Goal: Task Accomplishment & Management: Manage account settings

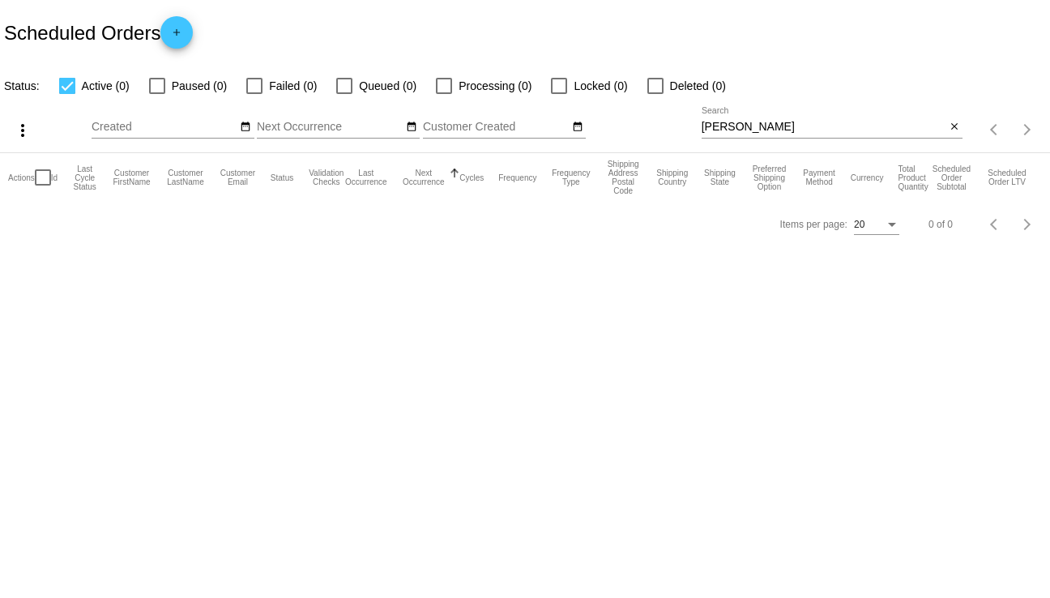
click at [791, 125] on input "[PERSON_NAME]" at bounding box center [824, 127] width 245 height 13
drag, startPoint x: 791, startPoint y: 125, endPoint x: 686, endPoint y: 128, distance: 104.6
click at [686, 128] on div "more_vert Sep Jan Feb Mar Apr 1" at bounding box center [525, 125] width 1050 height 58
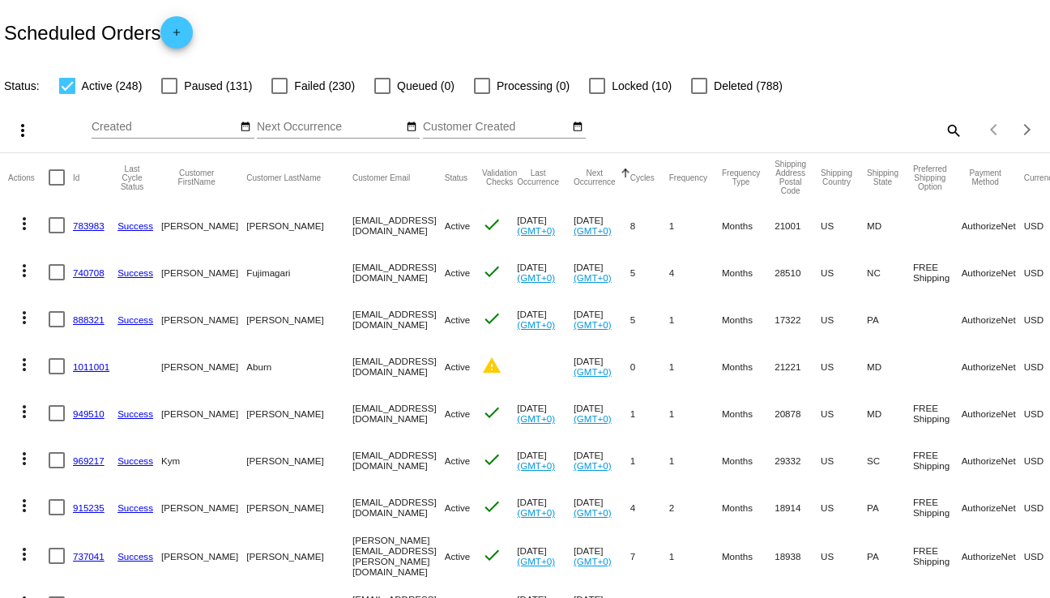
click at [943, 130] on mat-icon "search" at bounding box center [952, 130] width 19 height 25
click at [811, 123] on input "Search" at bounding box center [833, 127] width 262 height 13
paste input "Monique Ramos"
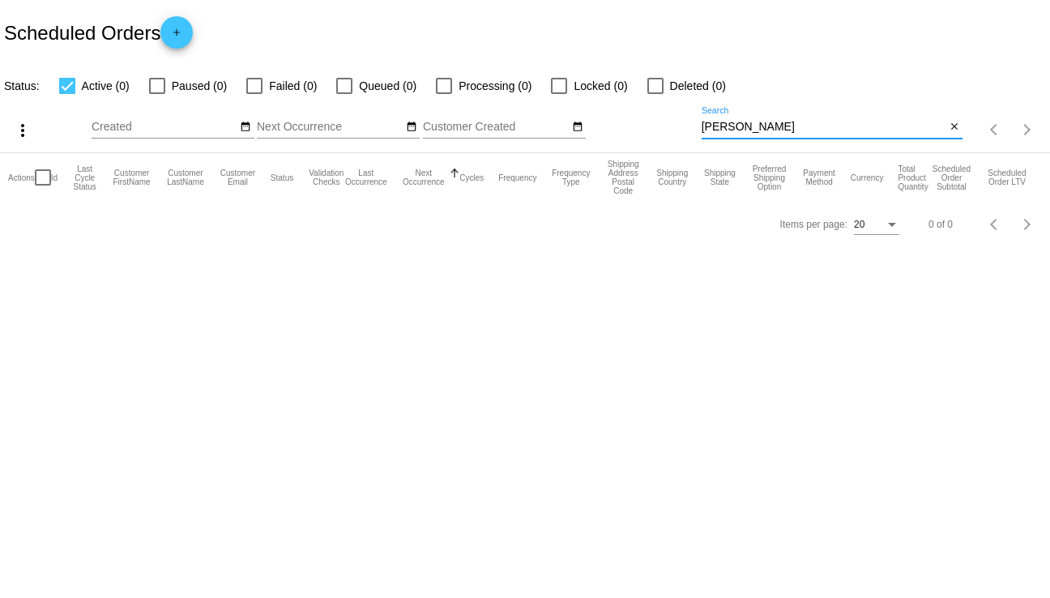
click at [577, 240] on div "Items per page: 20 0 of 0" at bounding box center [525, 224] width 1050 height 45
click at [739, 128] on input "Monique Ramos" at bounding box center [824, 127] width 245 height 13
click at [750, 125] on input "Monique Ramos" at bounding box center [824, 127] width 245 height 13
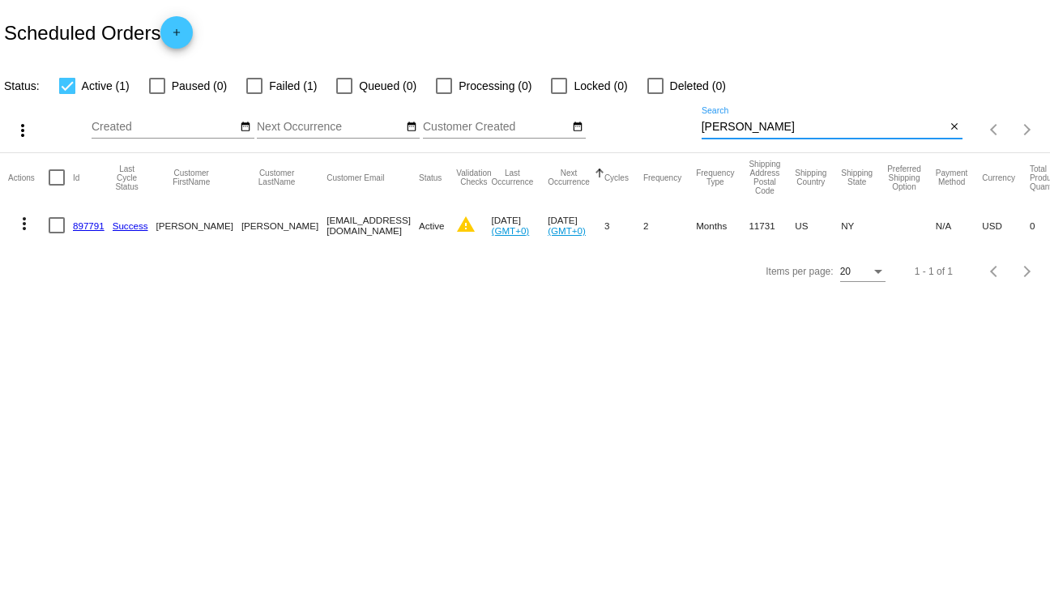
type input "Ramos"
click at [18, 221] on mat-icon "more_vert" at bounding box center [24, 223] width 19 height 19
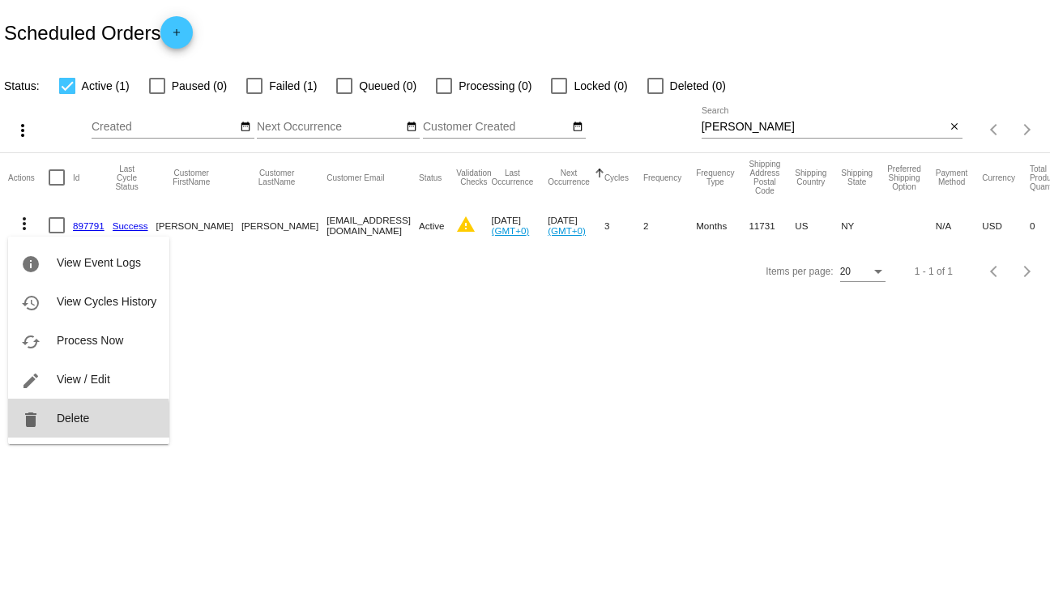
click at [75, 421] on span "Delete" at bounding box center [73, 418] width 32 height 13
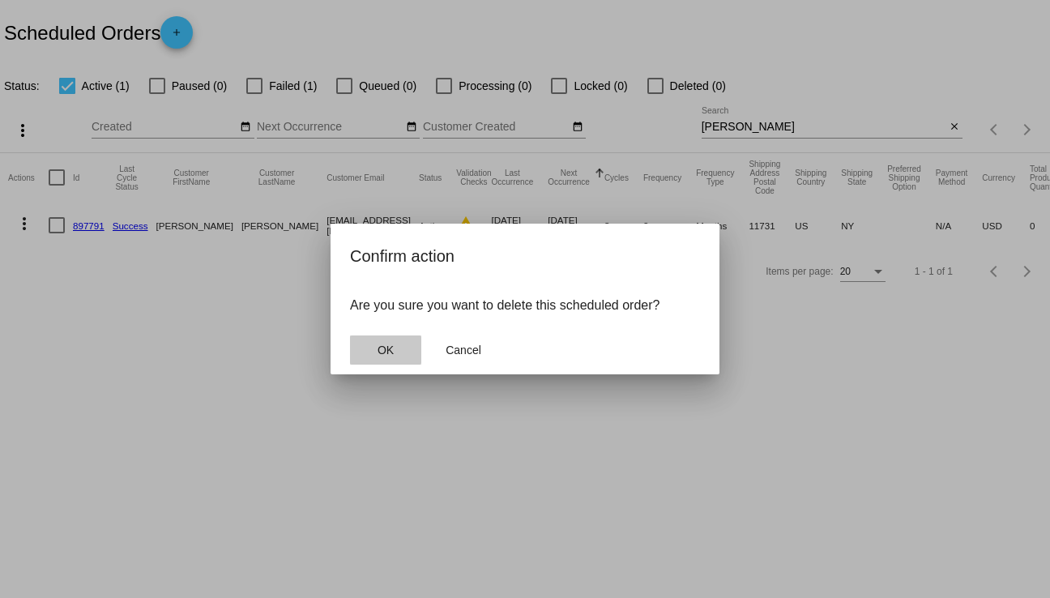
click at [387, 350] on span "OK" at bounding box center [386, 350] width 16 height 13
